Goal: Check status: Check status

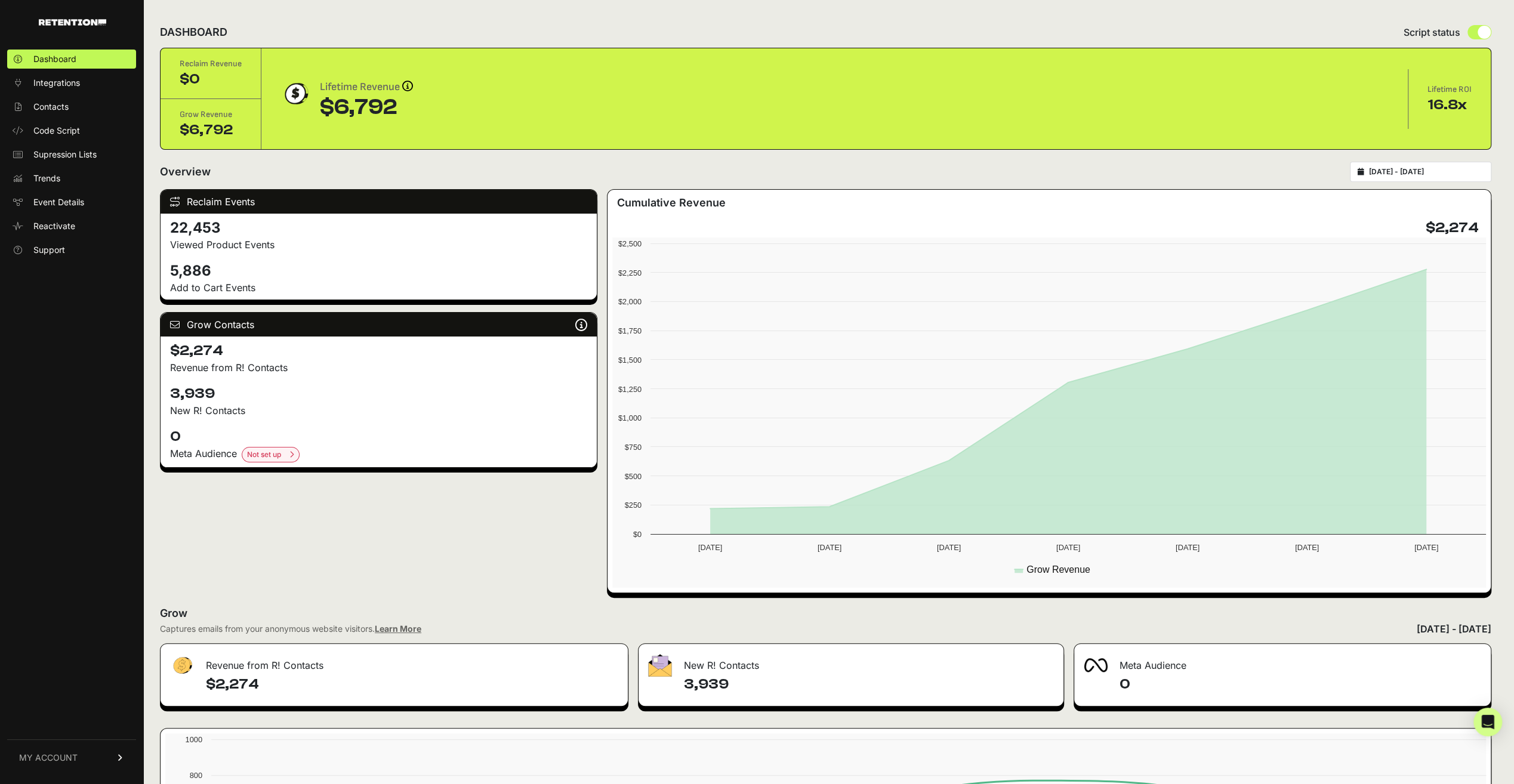
click at [1414, 176] on div "[DATE] - [DATE]" at bounding box center [1420, 171] width 141 height 20
type input "[DATE]"
click at [1416, 171] on input "[DATE] - [DATE]" at bounding box center [1425, 172] width 115 height 10
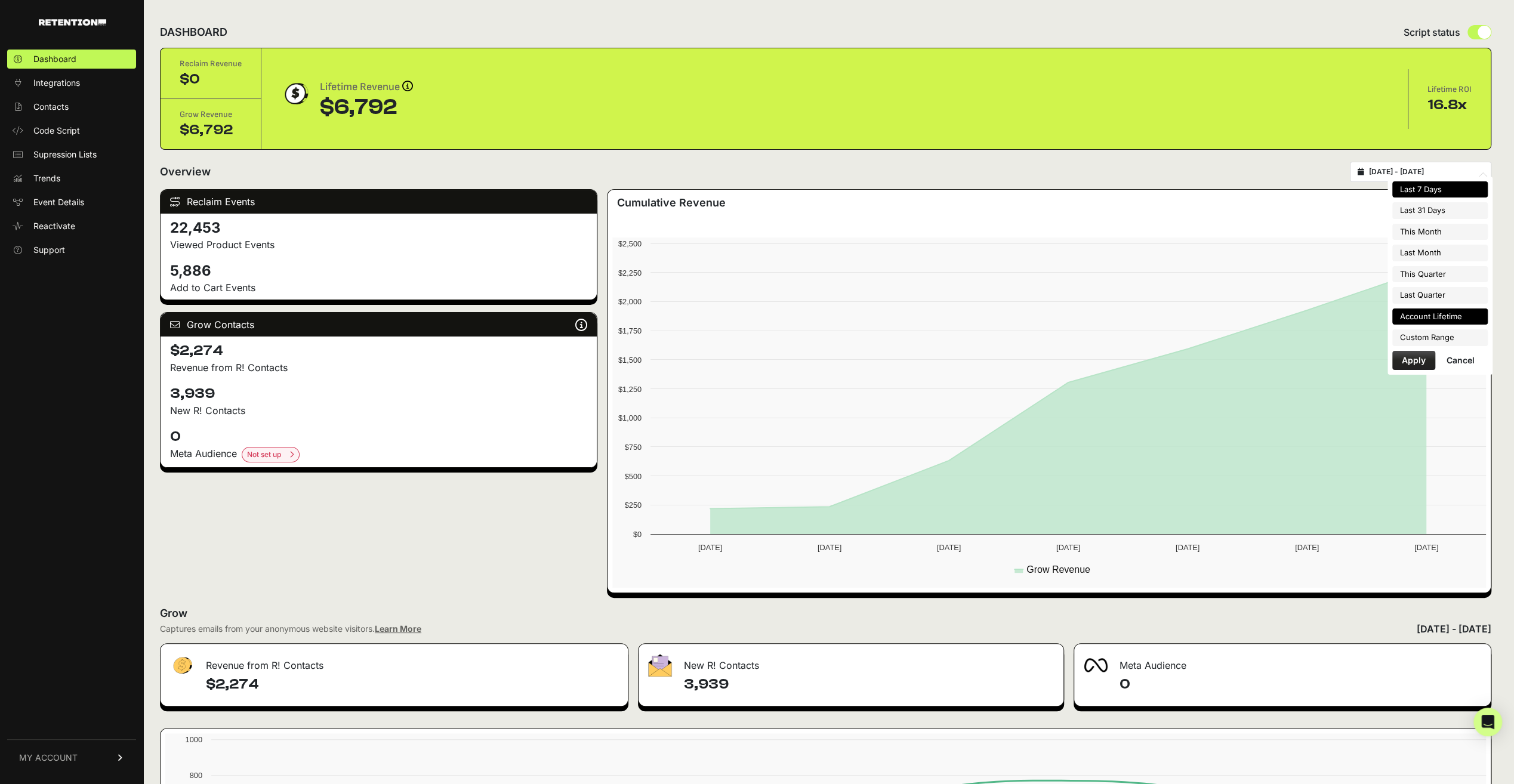
type input "[DATE]"
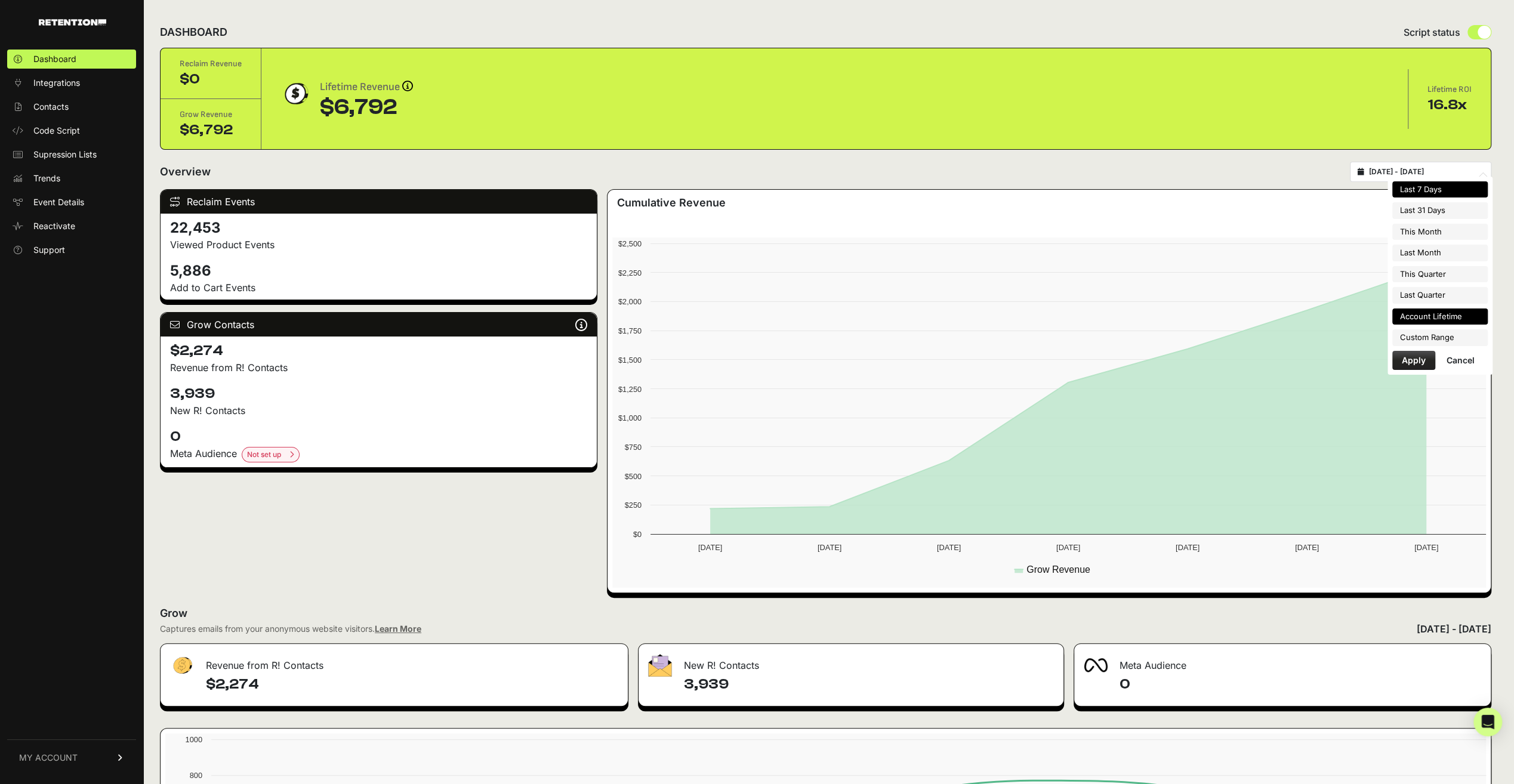
type input "[DATE]"
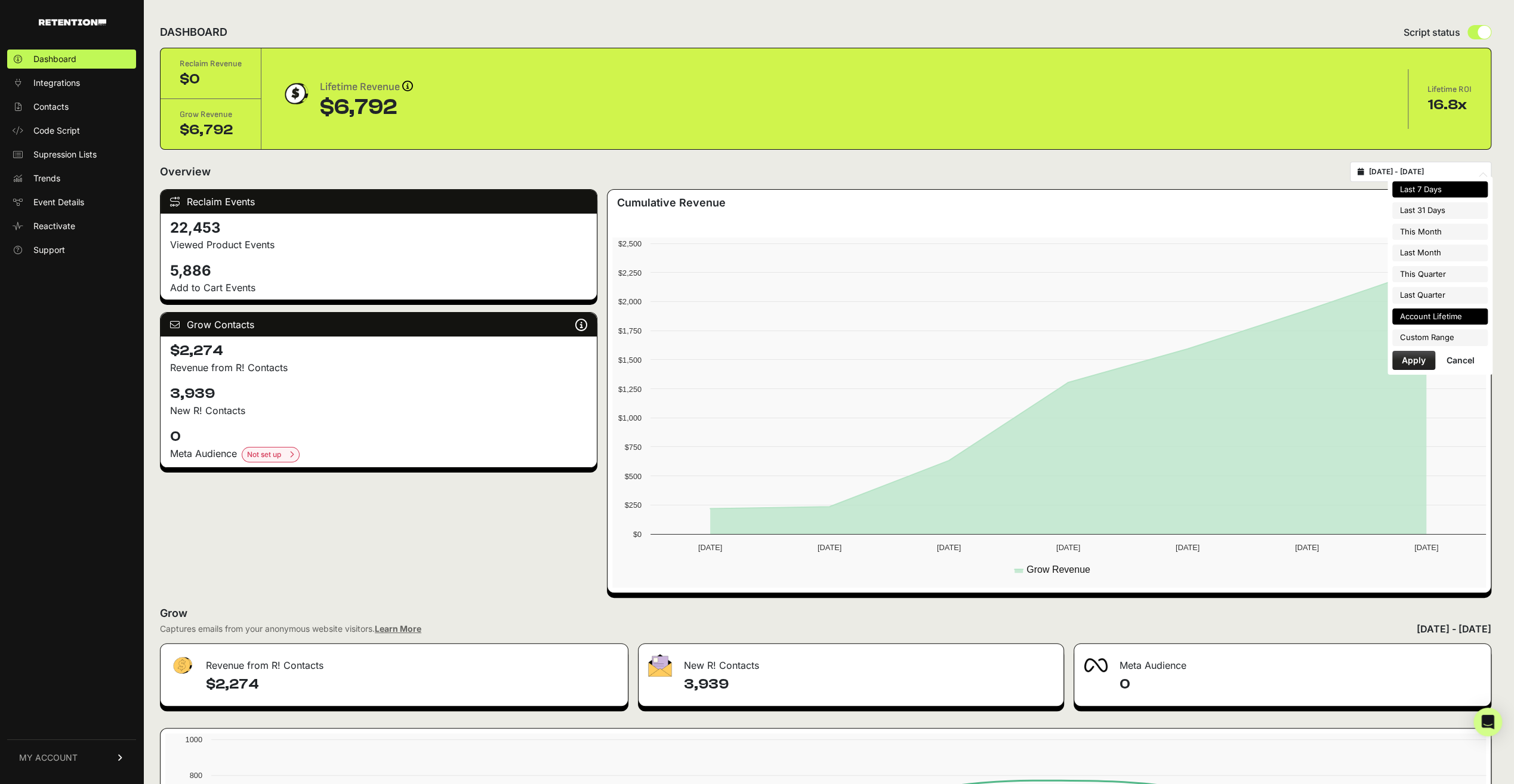
type input "[DATE]"
type input "2025-09-15"
click at [1424, 338] on li "Custom Range" at bounding box center [1440, 338] width 96 height 17
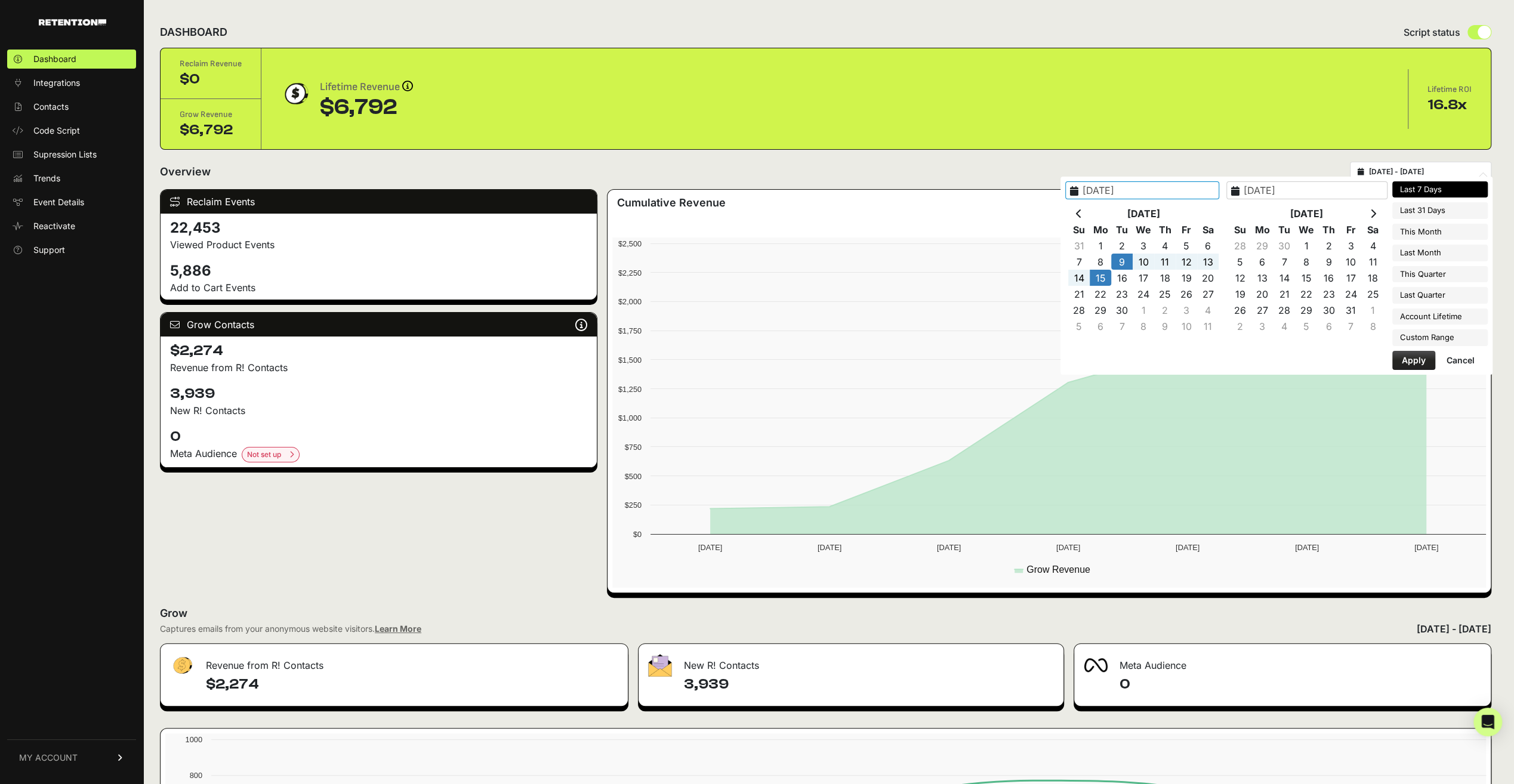
click at [1424, 355] on button "Apply" at bounding box center [1413, 360] width 43 height 19
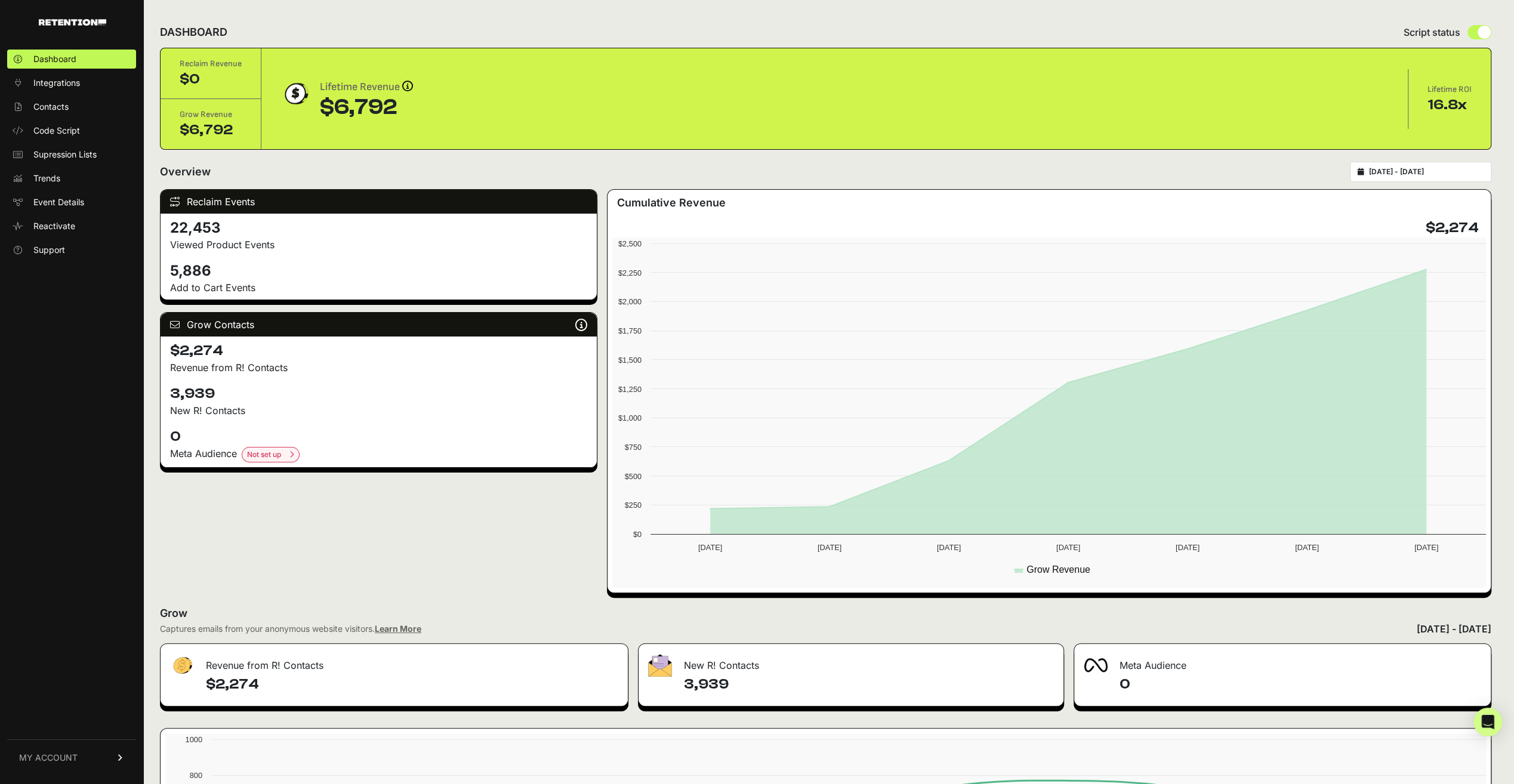
click at [1449, 174] on input "2025-09-09 - 2025-09-15" at bounding box center [1425, 172] width 115 height 10
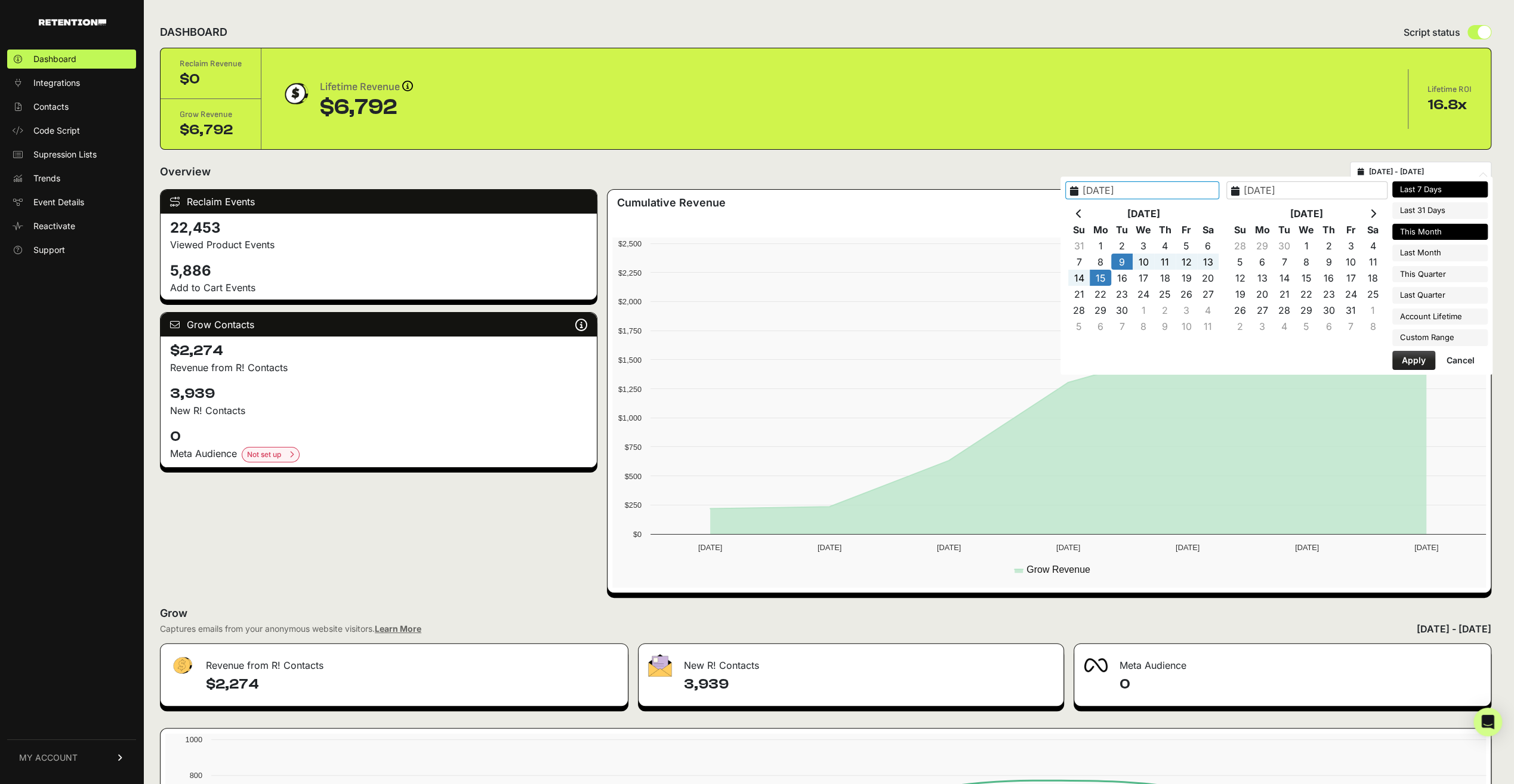
type input "[DATE]"
type input "2025-09-30"
click at [1432, 237] on li "This Month" at bounding box center [1440, 232] width 96 height 17
type input "[DATE] - [DATE]"
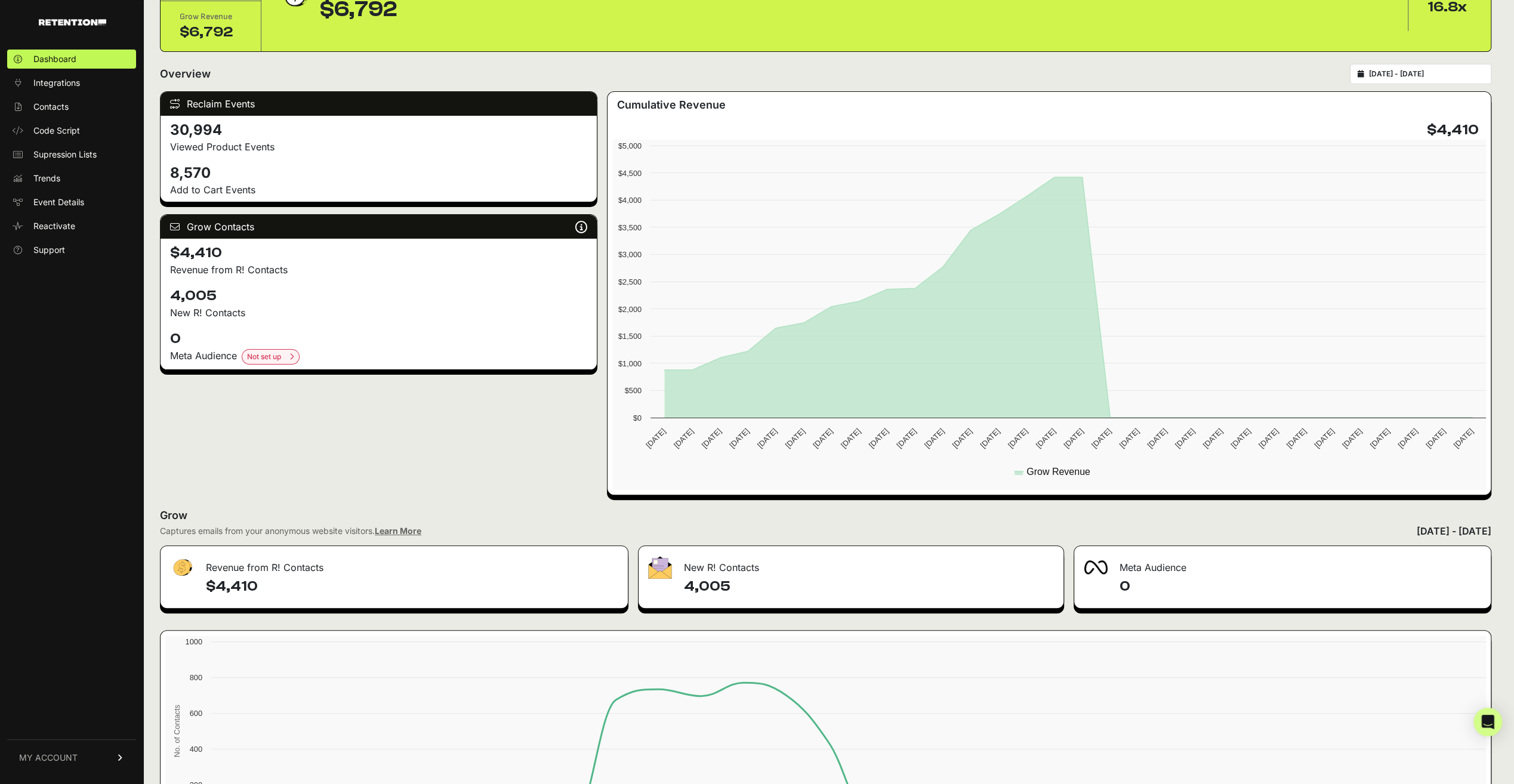
scroll to position [208, 0]
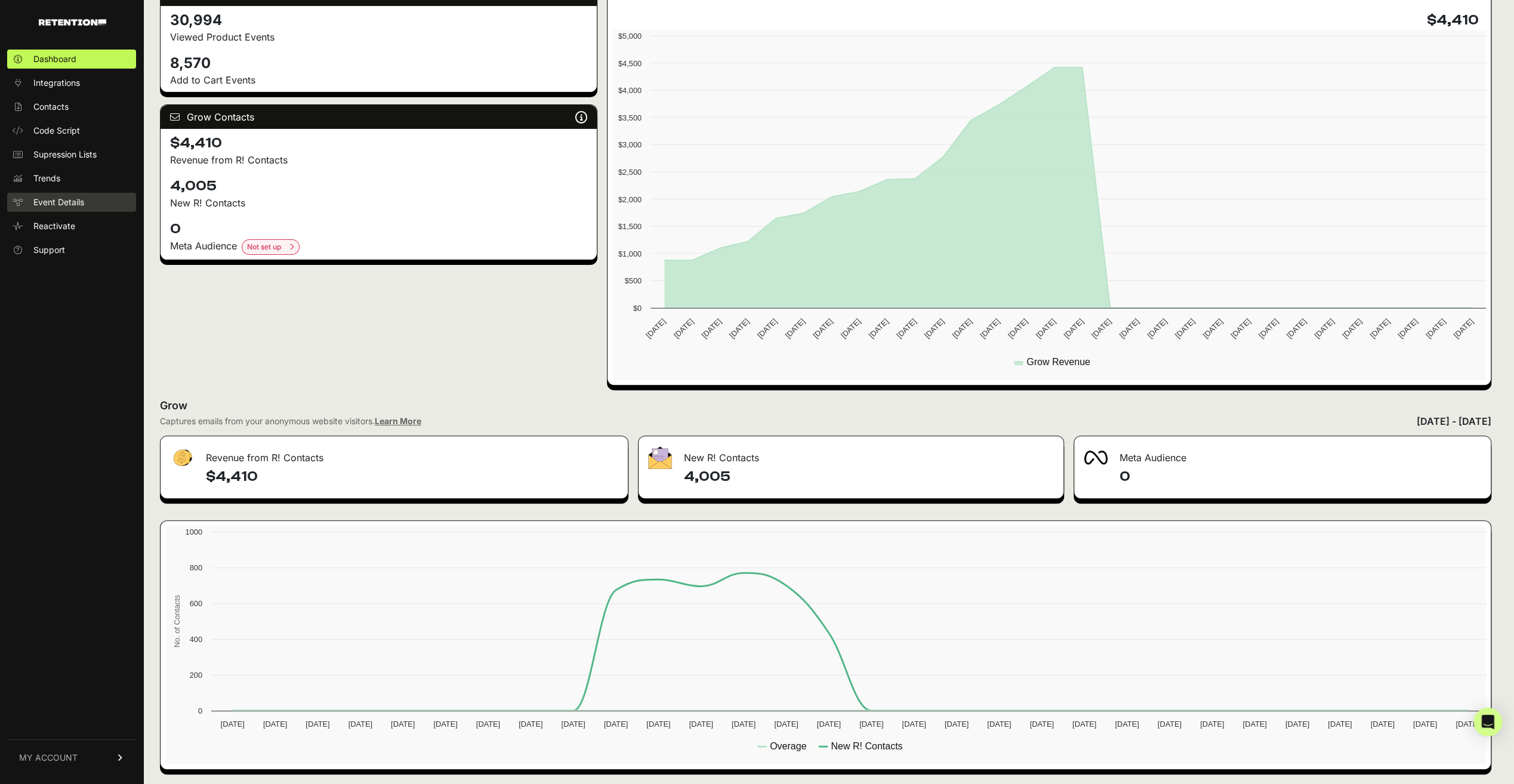
click at [47, 207] on span "Event Details" at bounding box center [59, 202] width 51 height 12
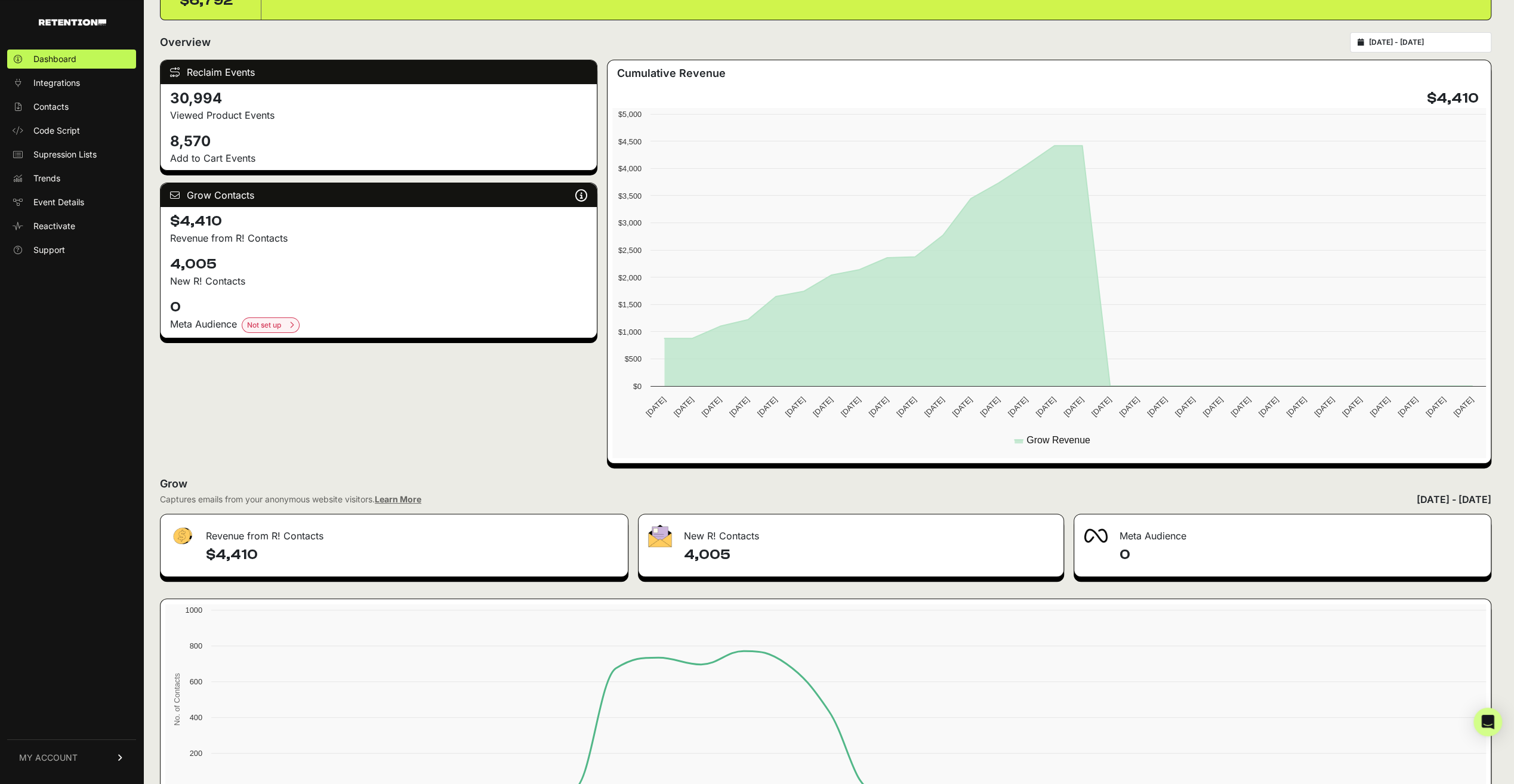
scroll to position [0, 0]
